Goal: Task Accomplishment & Management: Manage account settings

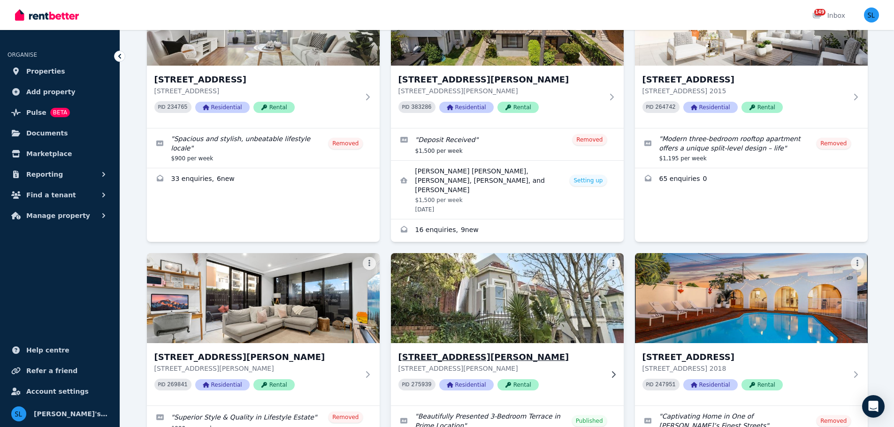
scroll to position [1360, 0]
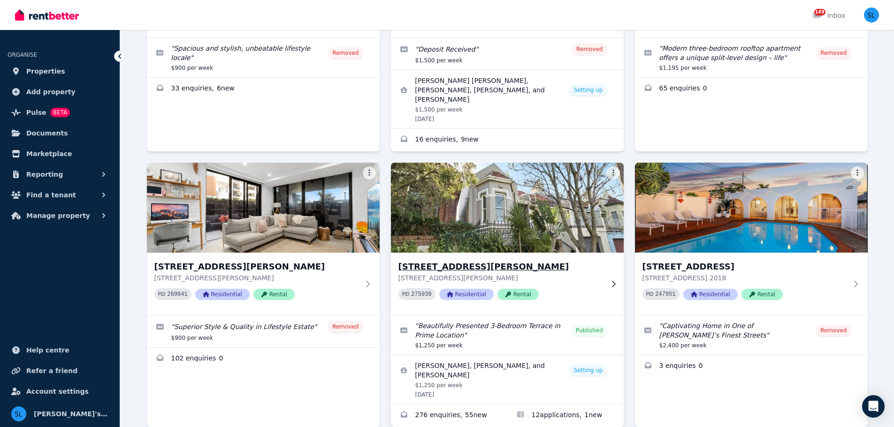
click at [493, 169] on img at bounding box center [507, 207] width 244 height 95
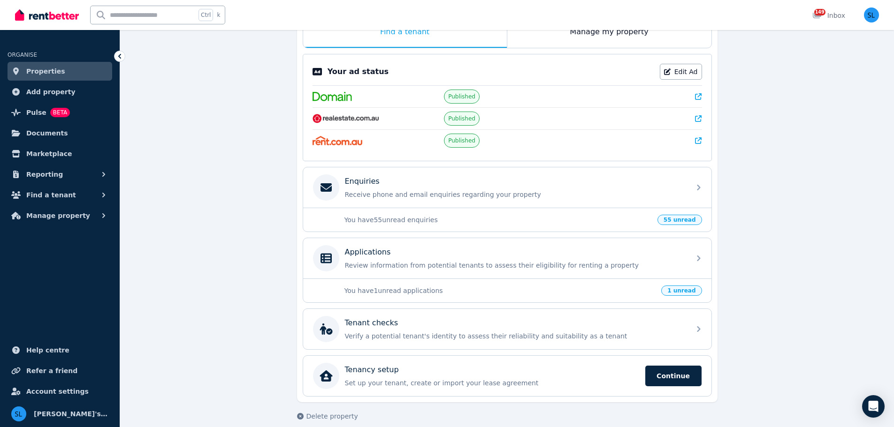
scroll to position [178, 0]
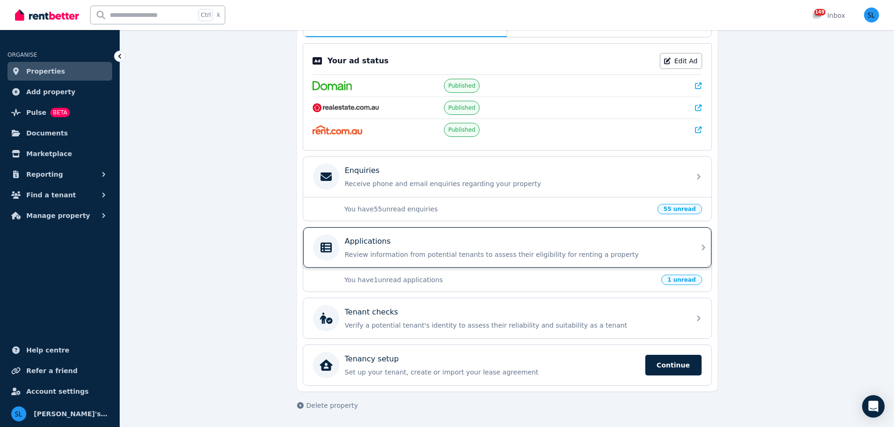
click at [395, 245] on div "Applications" at bounding box center [515, 241] width 340 height 11
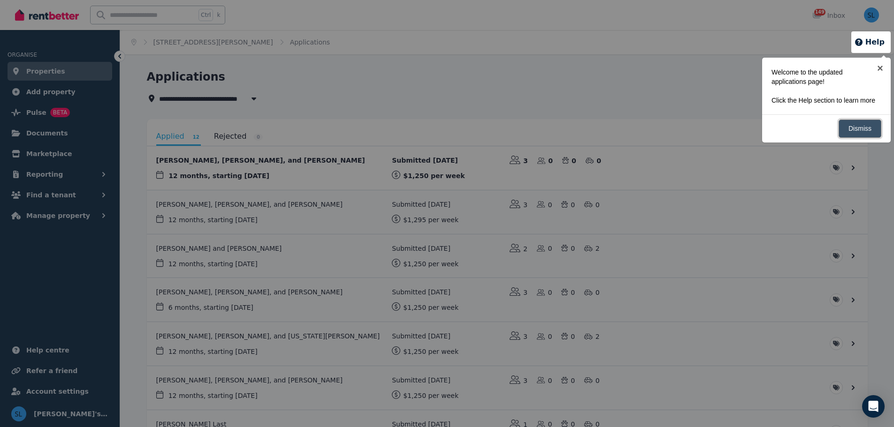
click at [857, 127] on link "Dismiss" at bounding box center [859, 129] width 43 height 18
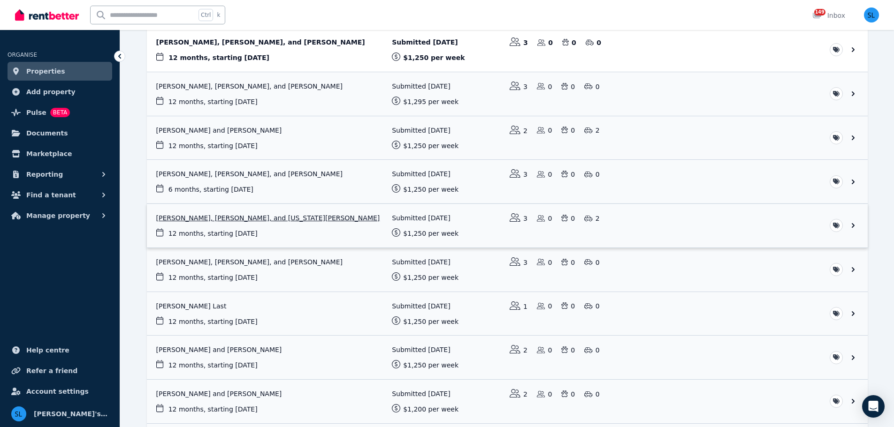
scroll to position [141, 0]
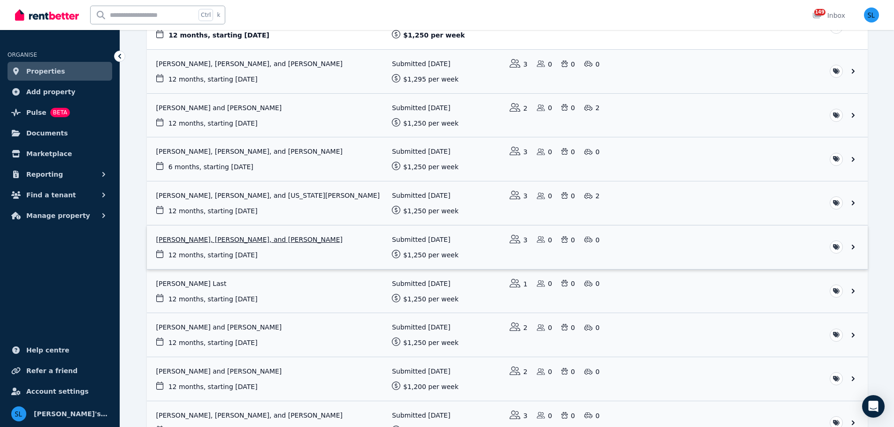
click at [257, 242] on link "View application: Nicholas Shearer, Cameron Lavis, and Joel Wilson" at bounding box center [507, 248] width 720 height 44
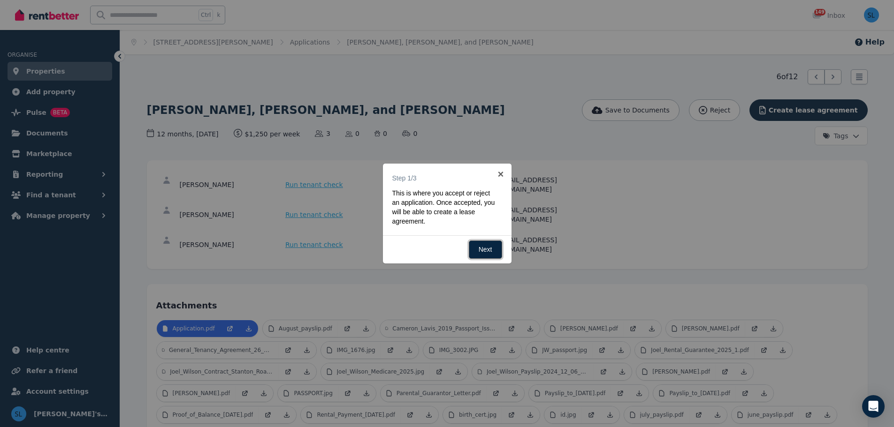
click at [483, 252] on link "Next" at bounding box center [485, 250] width 33 height 18
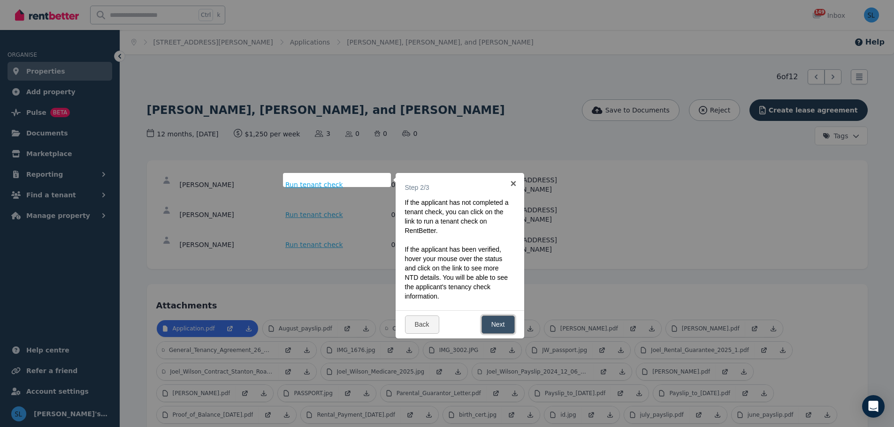
click at [499, 327] on link "Next" at bounding box center [497, 325] width 33 height 18
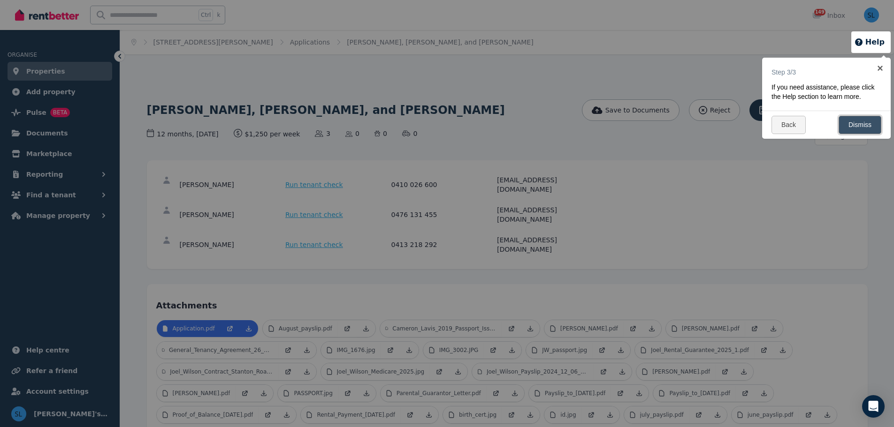
click at [861, 124] on link "Dismiss" at bounding box center [859, 125] width 43 height 18
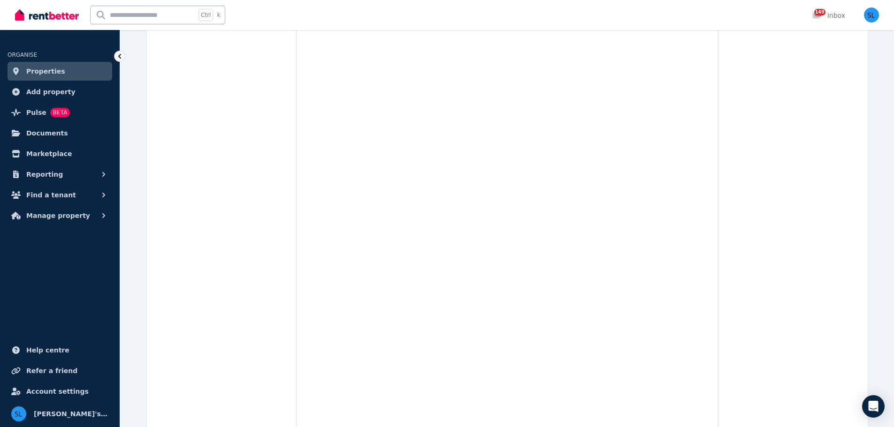
scroll to position [6426, 0]
